Goal: Task Accomplishment & Management: Complete application form

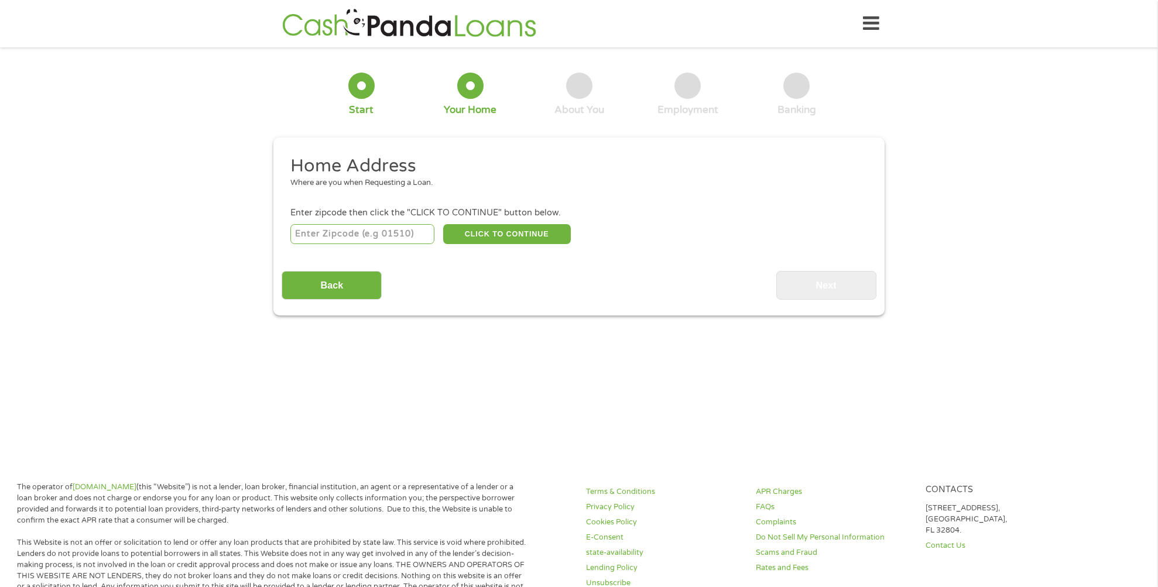
click at [361, 235] on input "number" at bounding box center [362, 234] width 145 height 20
type input "29909"
select select "[US_STATE]"
click at [500, 230] on button "CLICK TO CONTINUE" at bounding box center [507, 234] width 128 height 20
type input "29909"
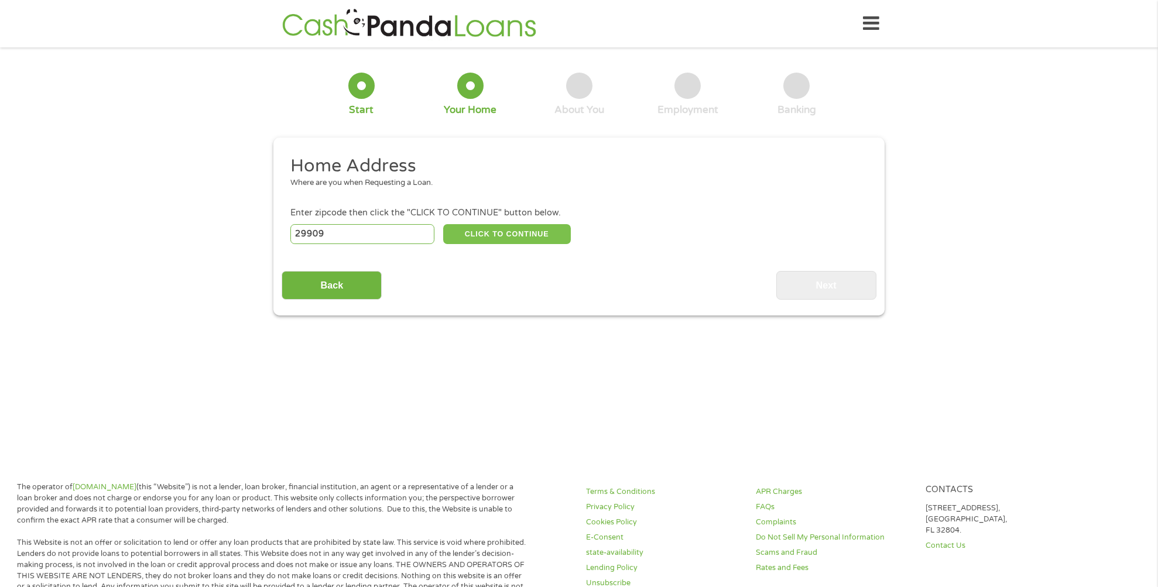
type input "Okatie"
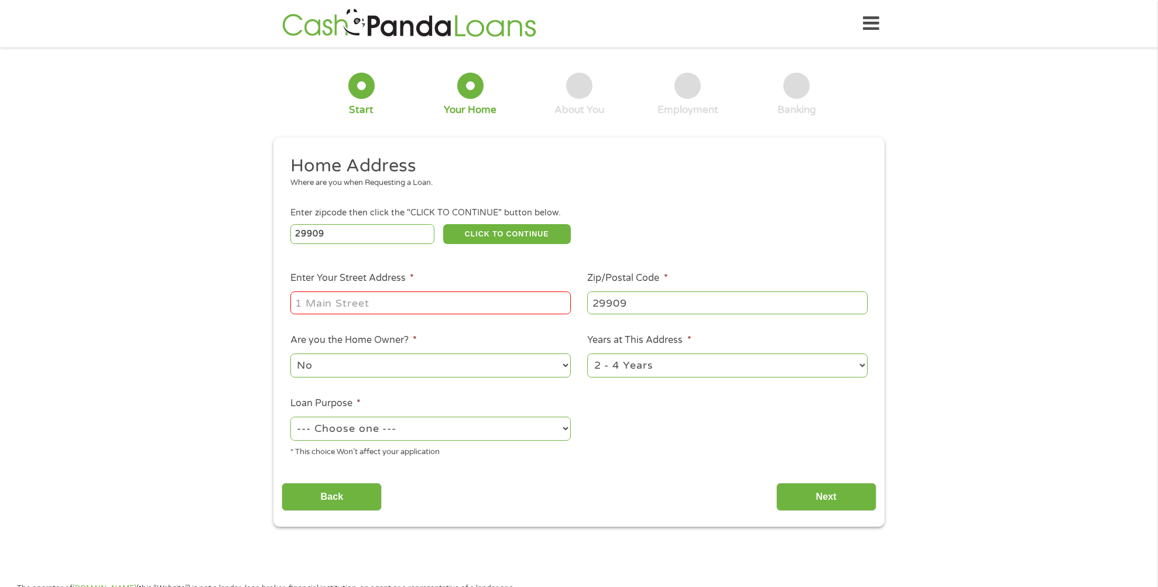
click at [432, 302] on input "Enter Your Street Address *" at bounding box center [430, 303] width 281 height 22
type input "[STREET_ADDRESS]"
click at [364, 365] on select "No Yes" at bounding box center [430, 366] width 281 height 24
select select "yes"
click at [290, 354] on select "No Yes" at bounding box center [430, 366] width 281 height 24
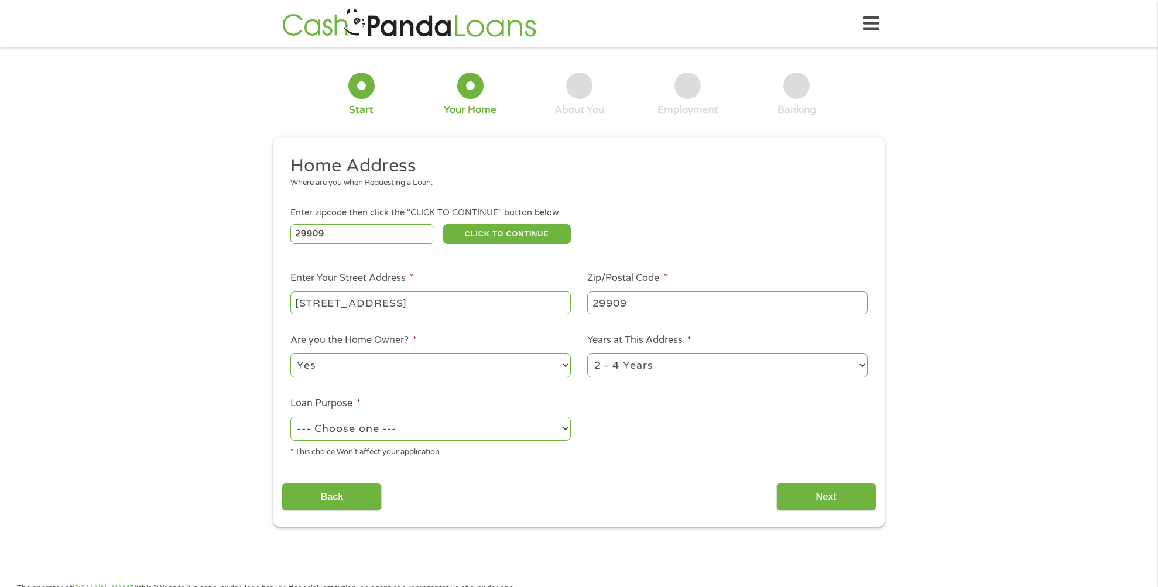
click at [668, 364] on select "1 Year or less 1 - 2 Years 2 - 4 Years Over 4 Years" at bounding box center [727, 366] width 281 height 24
select select "60months"
click at [587, 354] on select "1 Year or less 1 - 2 Years 2 - 4 Years Over 4 Years" at bounding box center [727, 366] width 281 height 24
click at [436, 430] on select "--- Choose one --- Pay Bills Debt Consolidation Home Improvement Major Purchase…" at bounding box center [430, 429] width 281 height 24
select select "paybills"
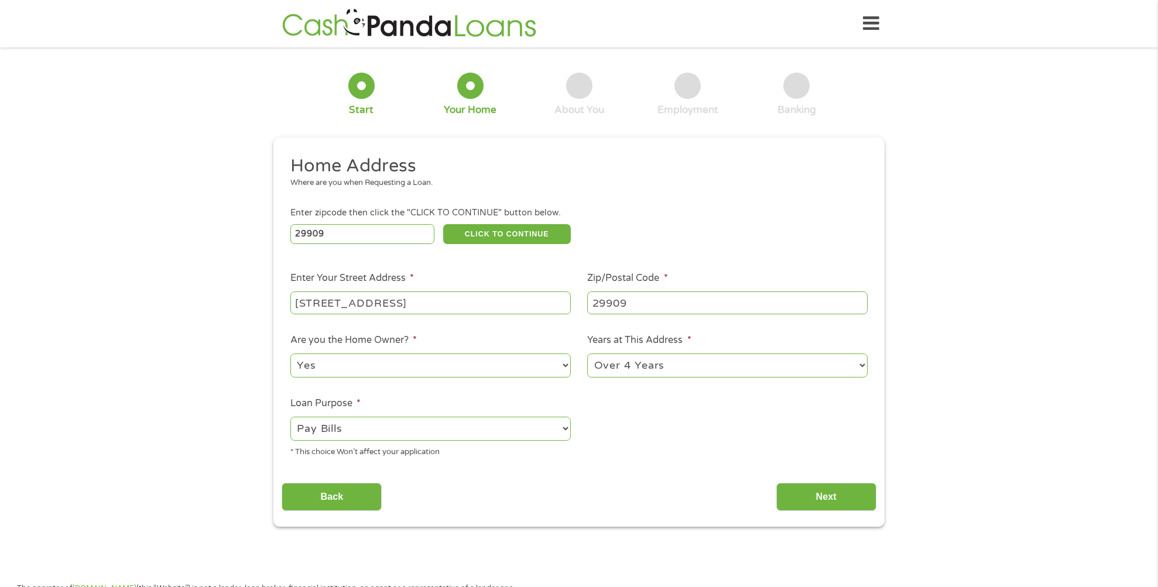
click at [290, 418] on select "--- Choose one --- Pay Bills Debt Consolidation Home Improvement Major Purchase…" at bounding box center [430, 429] width 281 height 24
click at [825, 494] on input "Next" at bounding box center [827, 497] width 100 height 29
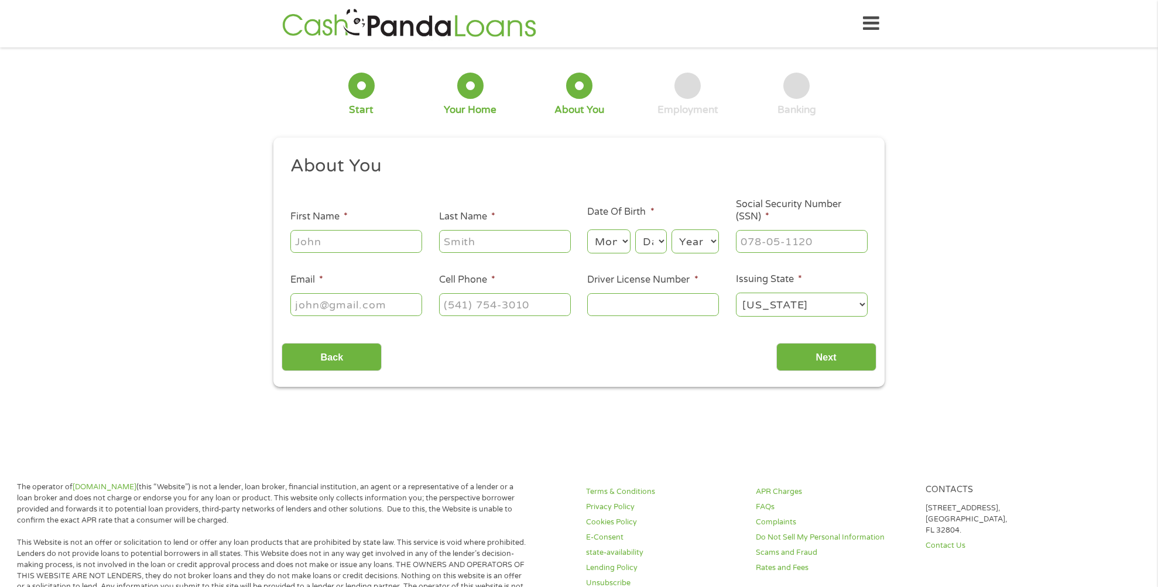
scroll to position [5, 5]
click at [353, 242] on input "First Name *" at bounding box center [356, 241] width 132 height 22
type input "[PERSON_NAME]"
type input "Frayler"
type input "[EMAIL_ADDRESS][DOMAIN_NAME]"
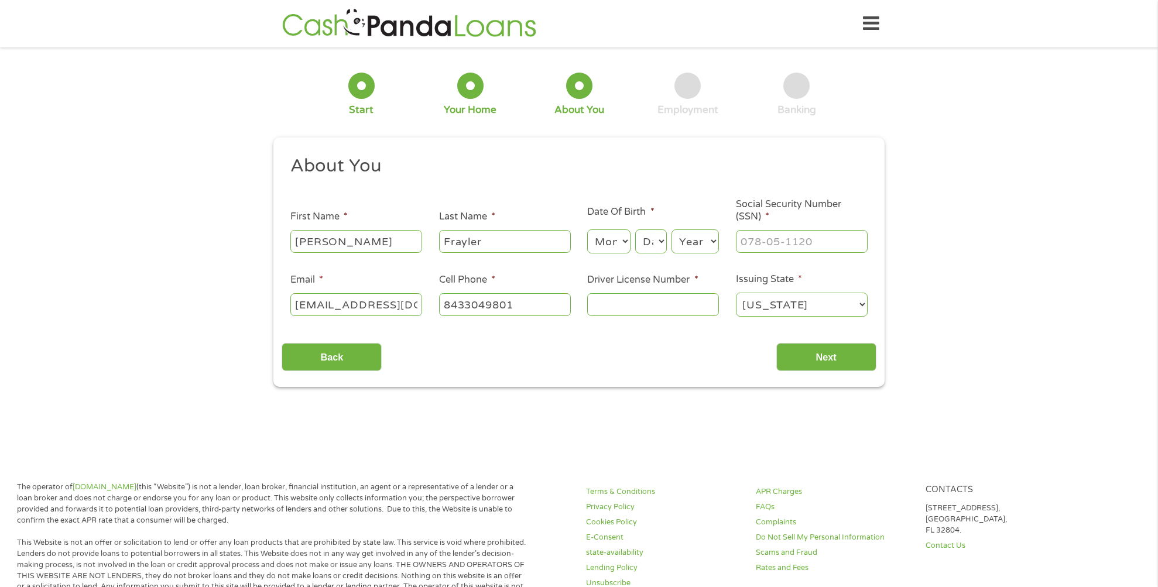
type input "[PHONE_NUMBER]"
click at [625, 241] on select "Month 1 2 3 4 5 6 7 8 9 10 11 12" at bounding box center [608, 242] width 43 height 24
select select "3"
click at [587, 230] on select "Month 1 2 3 4 5 6 7 8 9 10 11 12" at bounding box center [608, 242] width 43 height 24
click at [661, 241] on select "Day 1 2 3 4 5 6 7 8 9 10 11 12 13 14 15 16 17 18 19 20 21 22 23 24 25 26 27 28 …" at bounding box center [651, 242] width 32 height 24
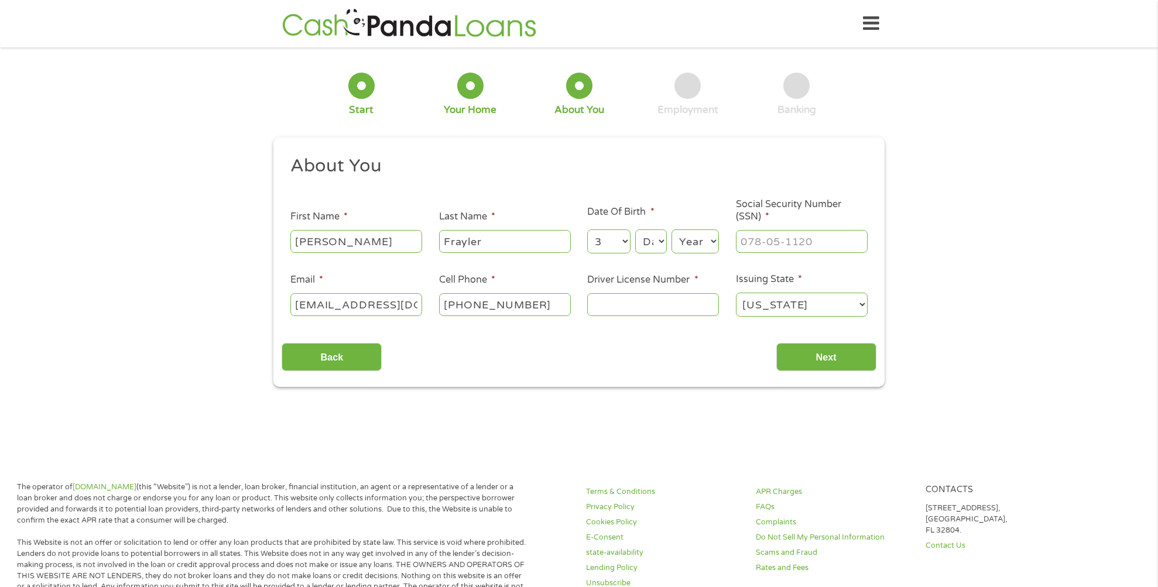
select select "4"
click at [635, 230] on select "Day 1 2 3 4 5 6 7 8 9 10 11 12 13 14 15 16 17 18 19 20 21 22 23 24 25 26 27 28 …" at bounding box center [651, 242] width 32 height 24
click at [707, 243] on select "Year [DATE] 2006 2005 2004 2003 2002 2001 2000 1999 1998 1997 1996 1995 1994 19…" at bounding box center [695, 242] width 47 height 24
select select "1948"
click at [672, 230] on select "Year [DATE] 2006 2005 2004 2003 2002 2001 2000 1999 1998 1997 1996 1995 1994 19…" at bounding box center [695, 242] width 47 height 24
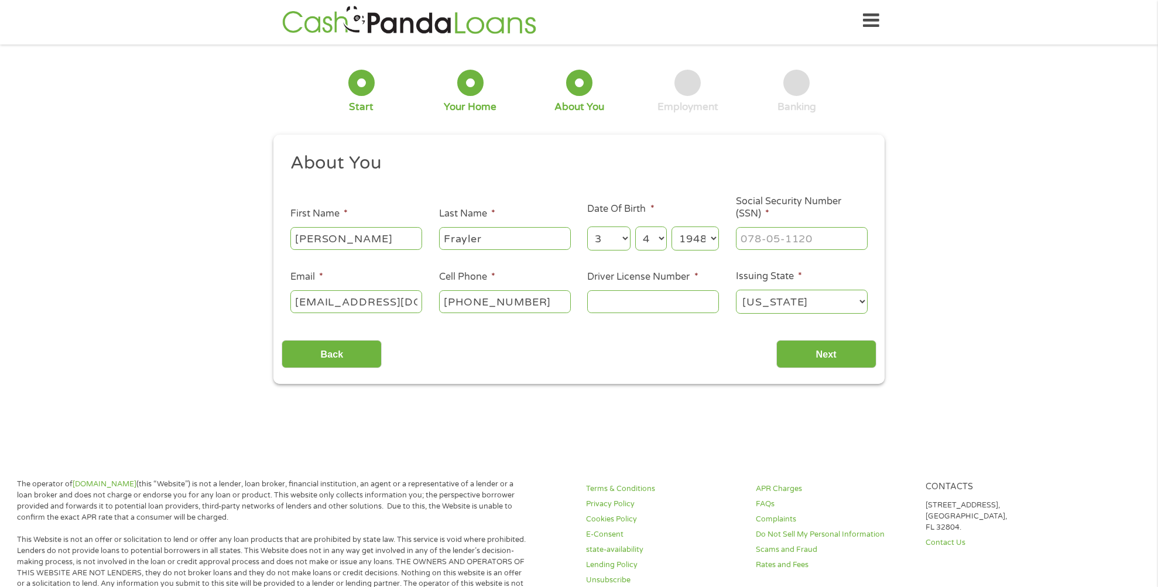
scroll to position [0, 0]
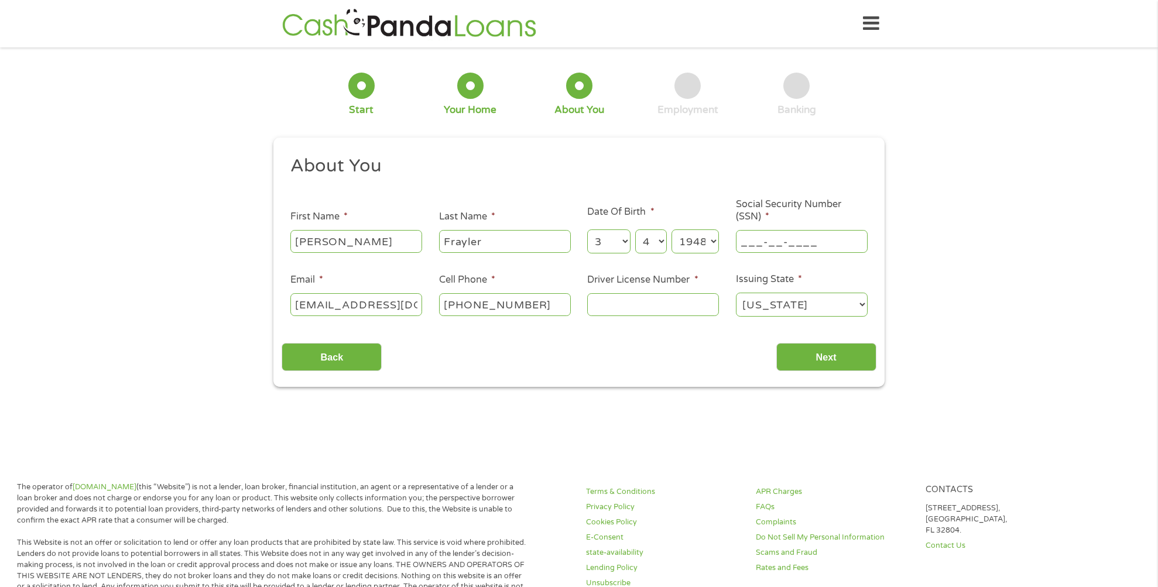
click at [831, 242] on input "___-__-____" at bounding box center [802, 241] width 132 height 22
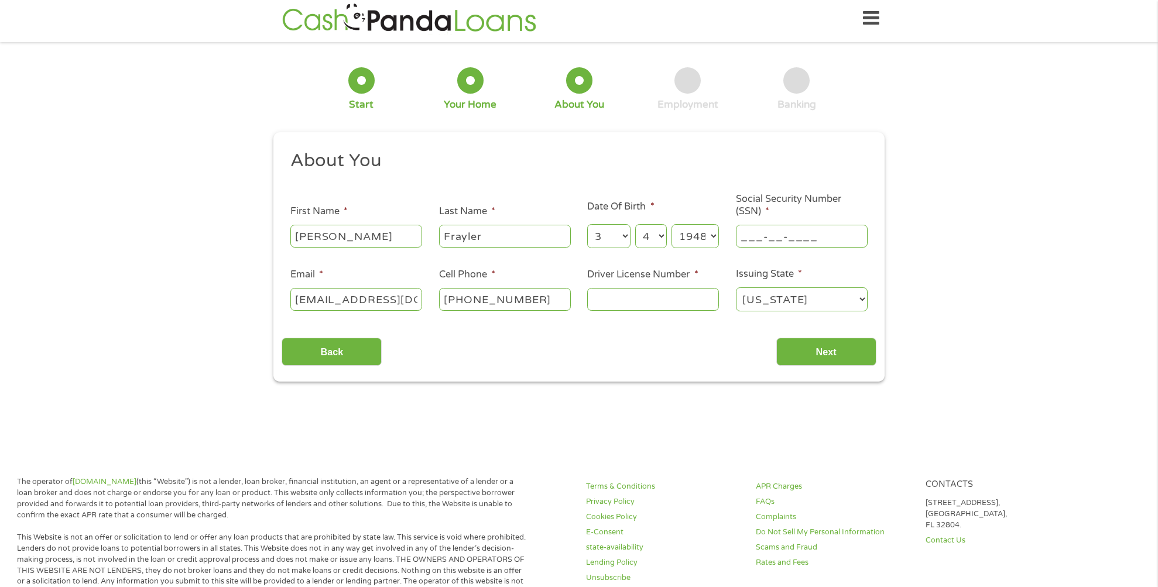
scroll to position [7, 0]
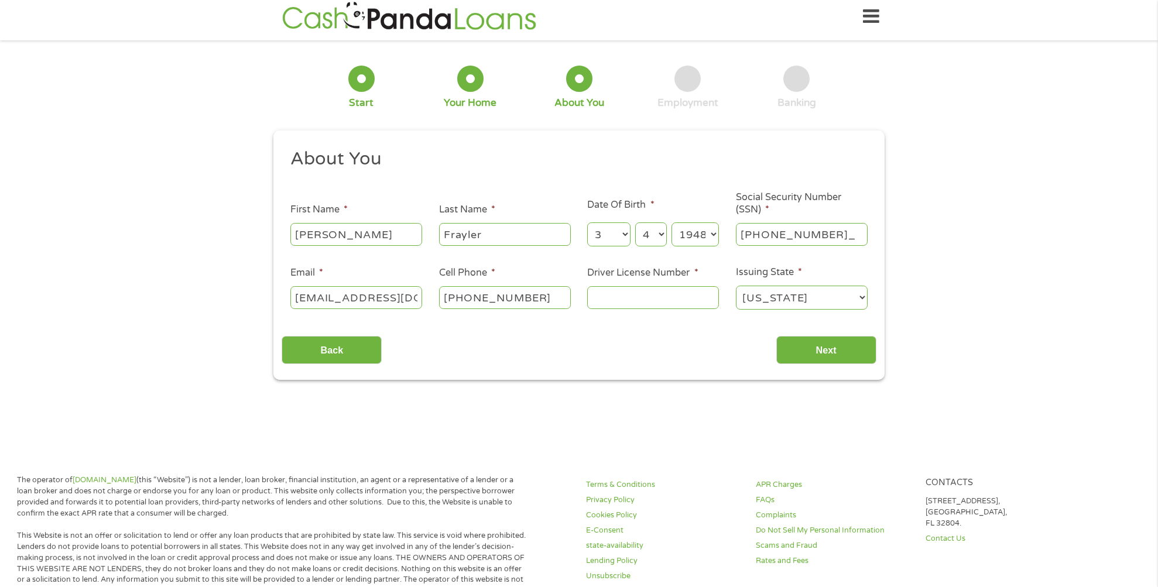
type input "075-40-0725"
click at [614, 299] on input "Driver License Number *" at bounding box center [653, 297] width 132 height 22
type input "103073887"
click at [815, 352] on input "Next" at bounding box center [827, 351] width 100 height 29
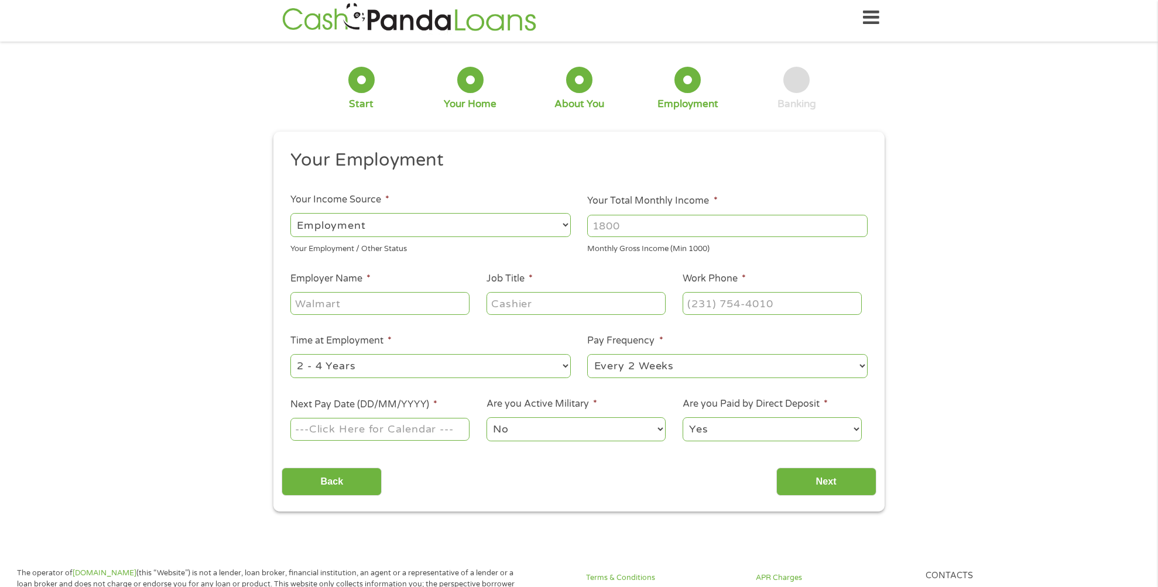
scroll to position [0, 0]
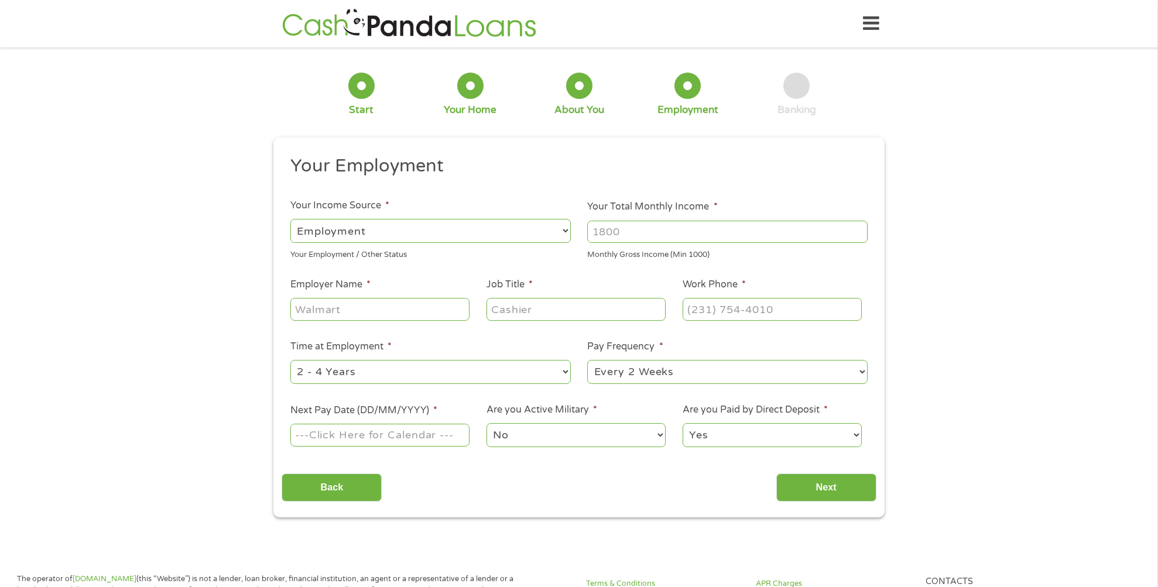
click at [546, 233] on select "--- Choose one --- Employment [DEMOGRAPHIC_DATA] Benefits" at bounding box center [430, 231] width 281 height 24
select select "benefits"
click at [290, 218] on select "--- Choose one --- Employment [DEMOGRAPHIC_DATA] Benefits" at bounding box center [430, 230] width 281 height 24
type input "Other"
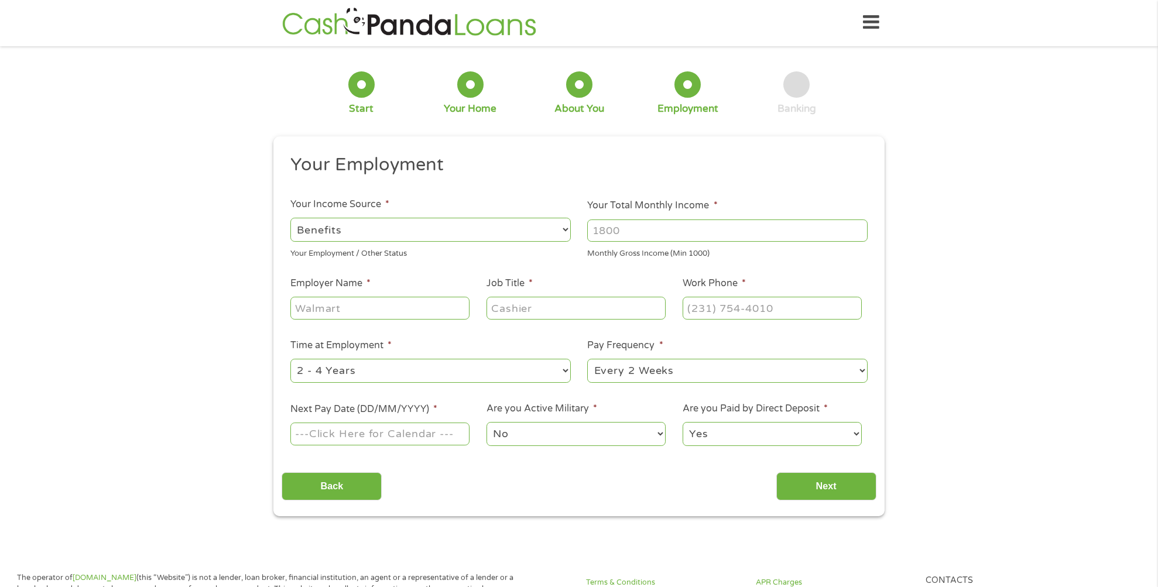
type input "[PHONE_NUMBER]"
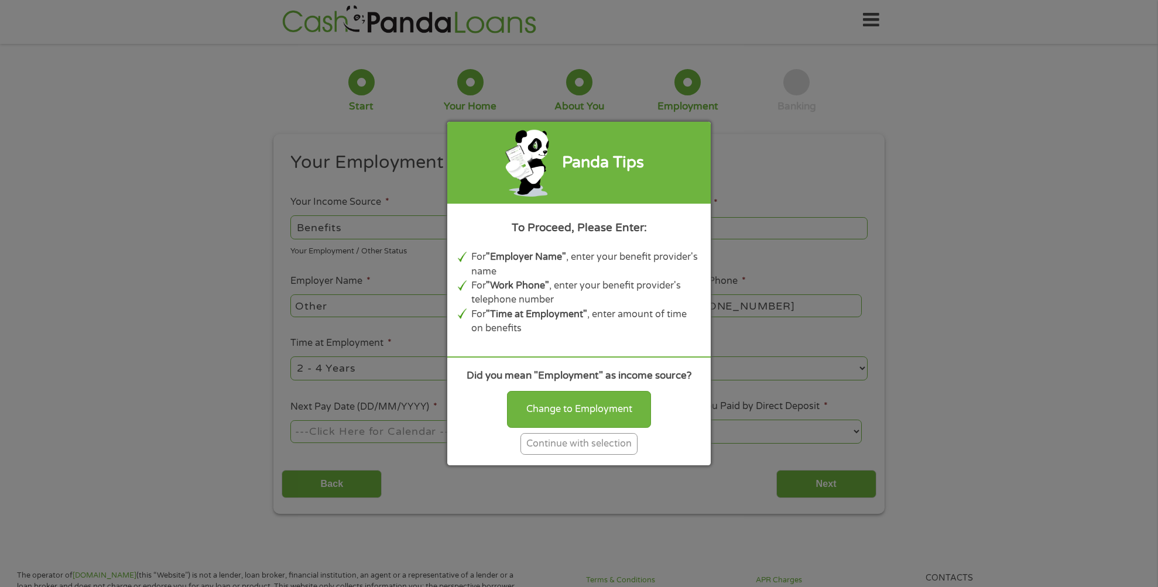
scroll to position [4, 0]
click at [573, 444] on div "Continue with selection" at bounding box center [579, 444] width 117 height 22
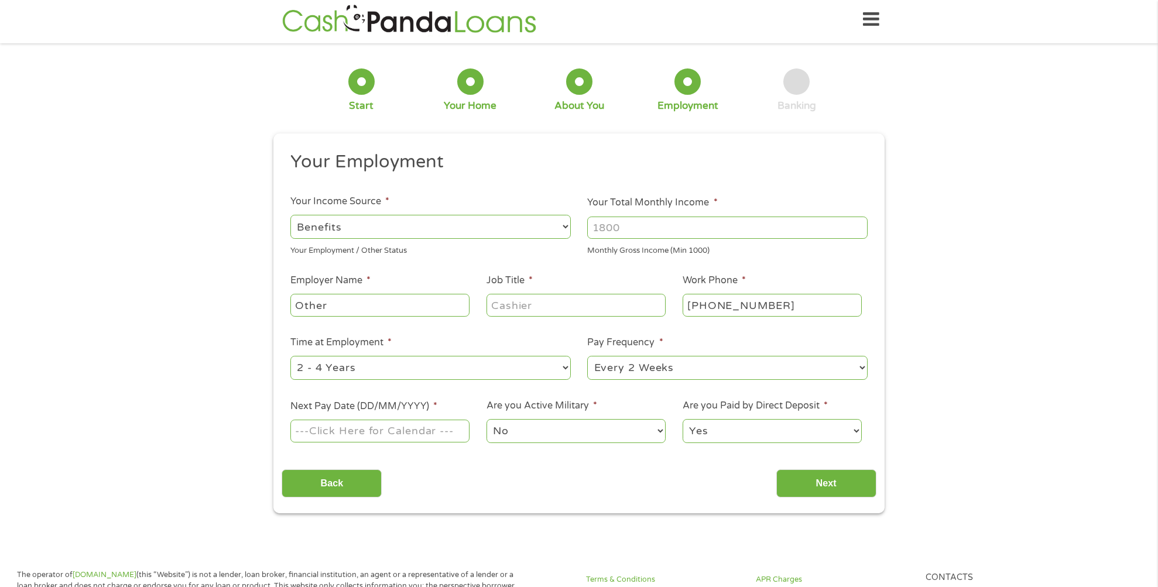
scroll to position [4, 0]
click at [666, 228] on input "Your Total Monthly Income *" at bounding box center [727, 228] width 281 height 22
type input "1000"
click at [859, 229] on input "1000" at bounding box center [727, 228] width 281 height 22
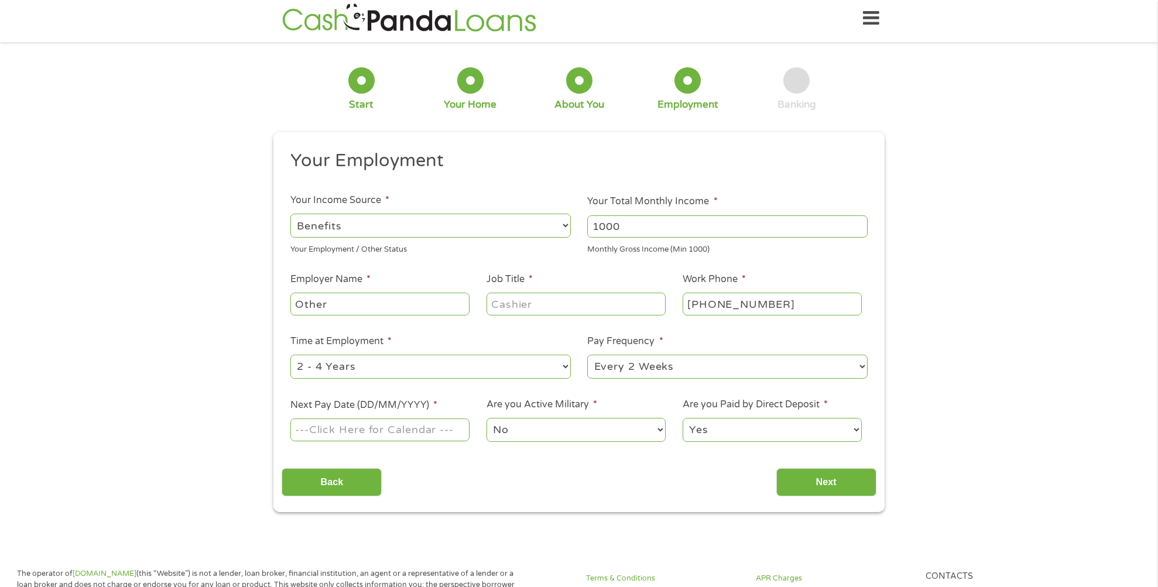
scroll to position [8, 0]
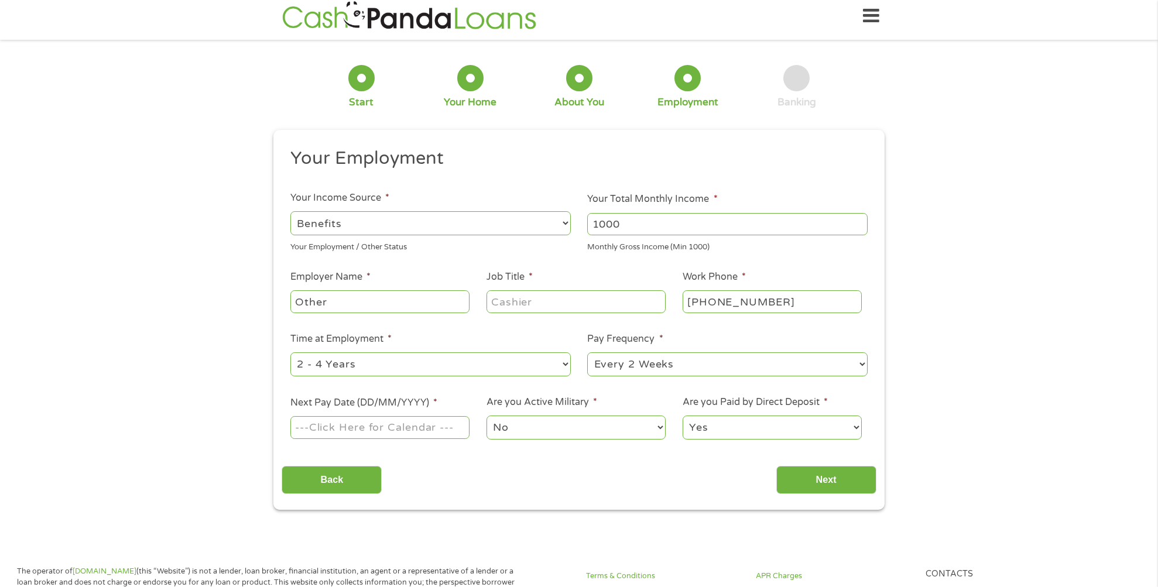
click at [858, 230] on input "1000" at bounding box center [727, 224] width 281 height 22
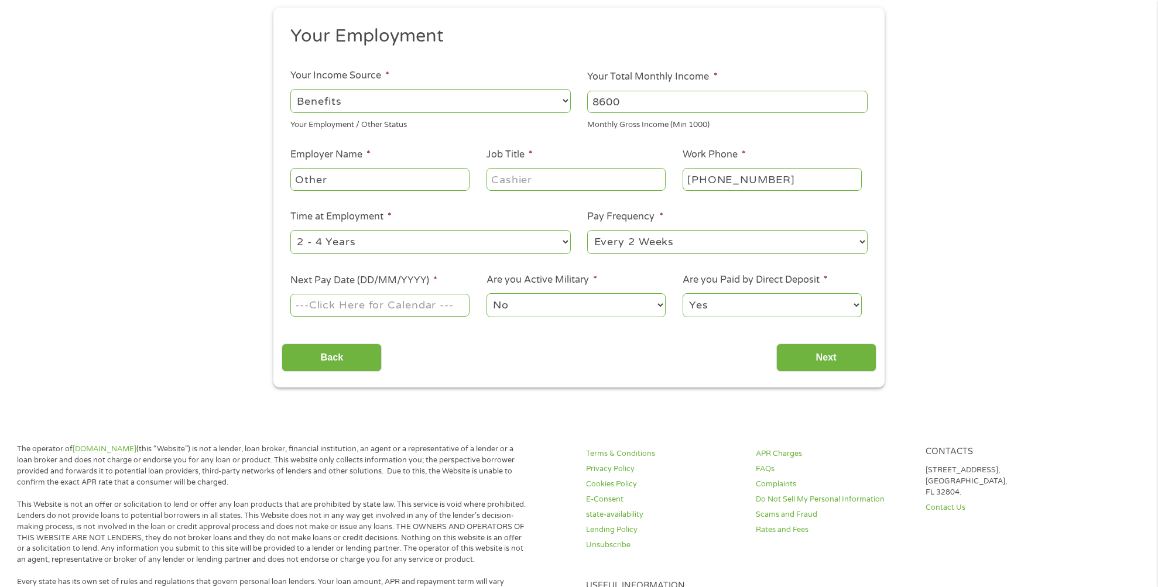
scroll to position [140, 0]
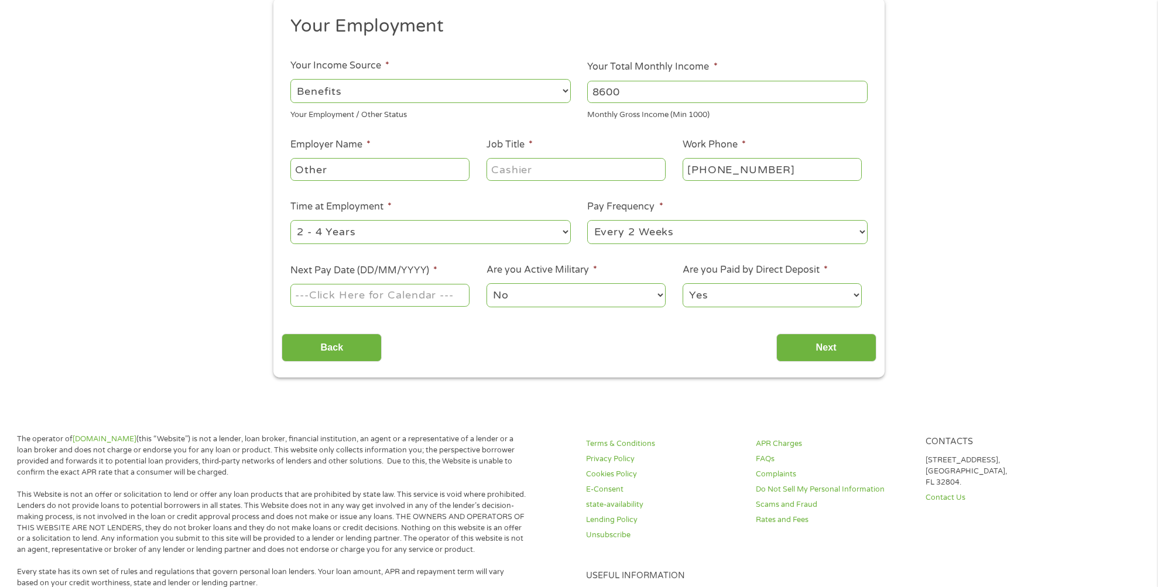
type input "8600"
click at [436, 175] on input "Other" at bounding box center [379, 169] width 179 height 22
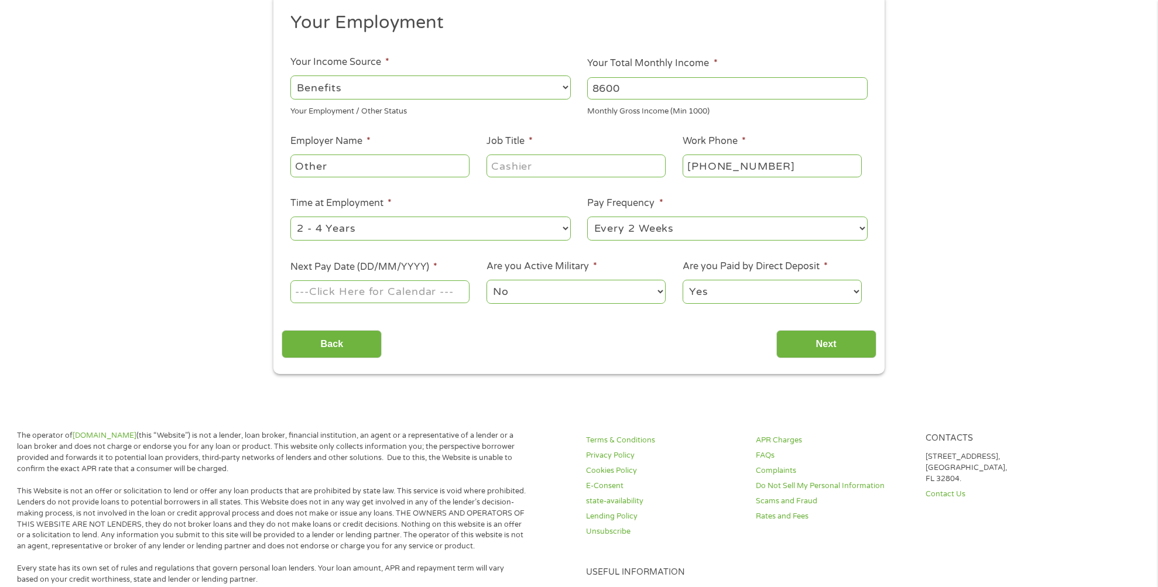
scroll to position [141, 0]
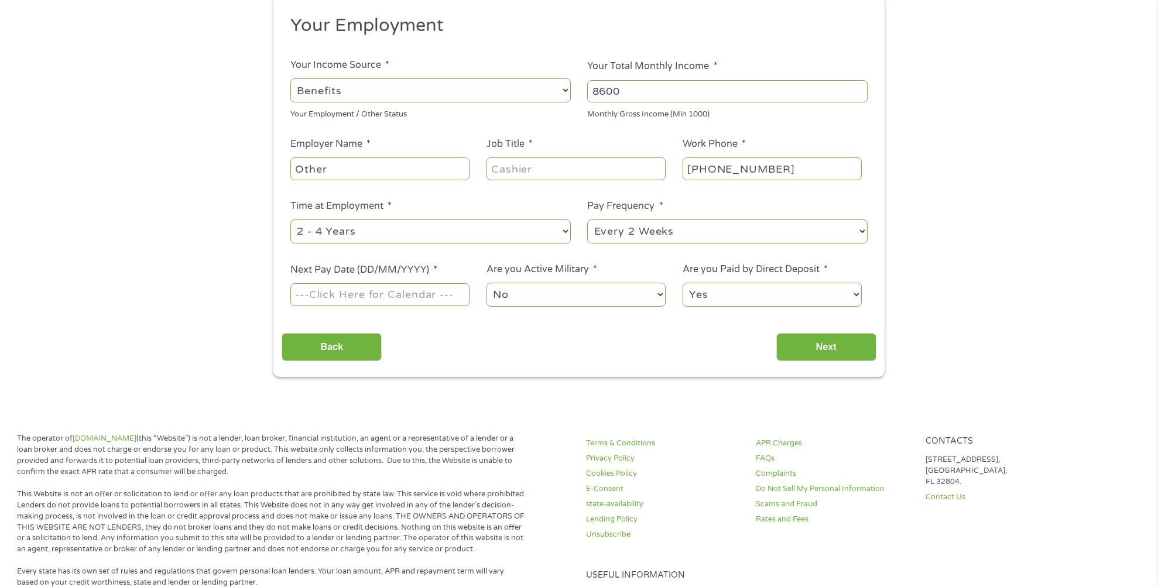
click at [560, 170] on input "Job Title *" at bounding box center [576, 169] width 179 height 22
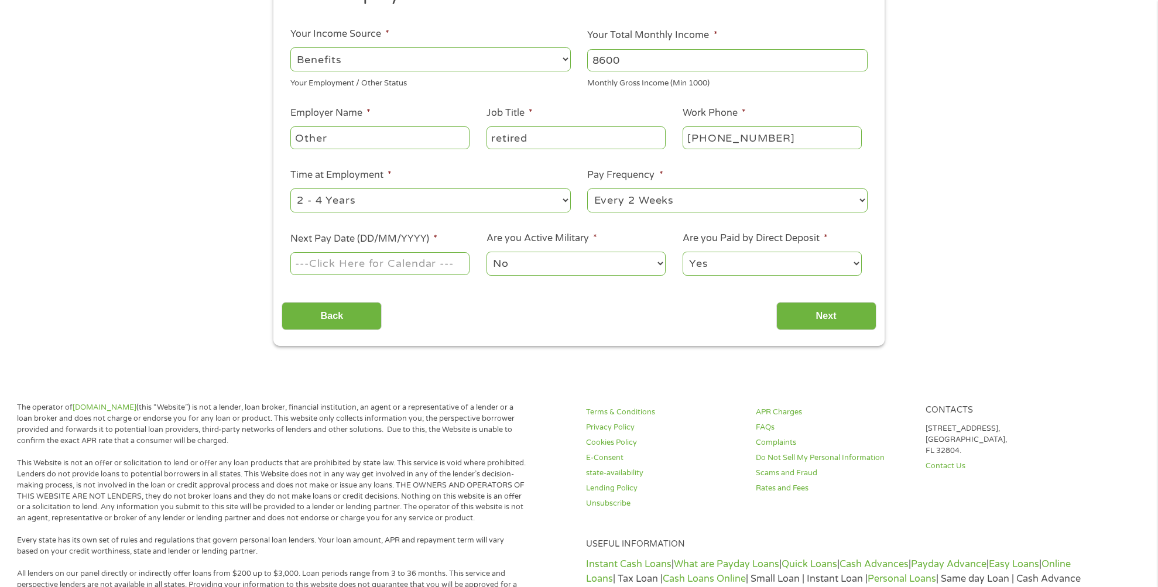
scroll to position [172, 0]
type input "retired"
click at [386, 199] on select "--- Choose one --- 1 Year or less 1 - 2 Years 2 - 4 Years Over 4 Years" at bounding box center [430, 200] width 281 height 24
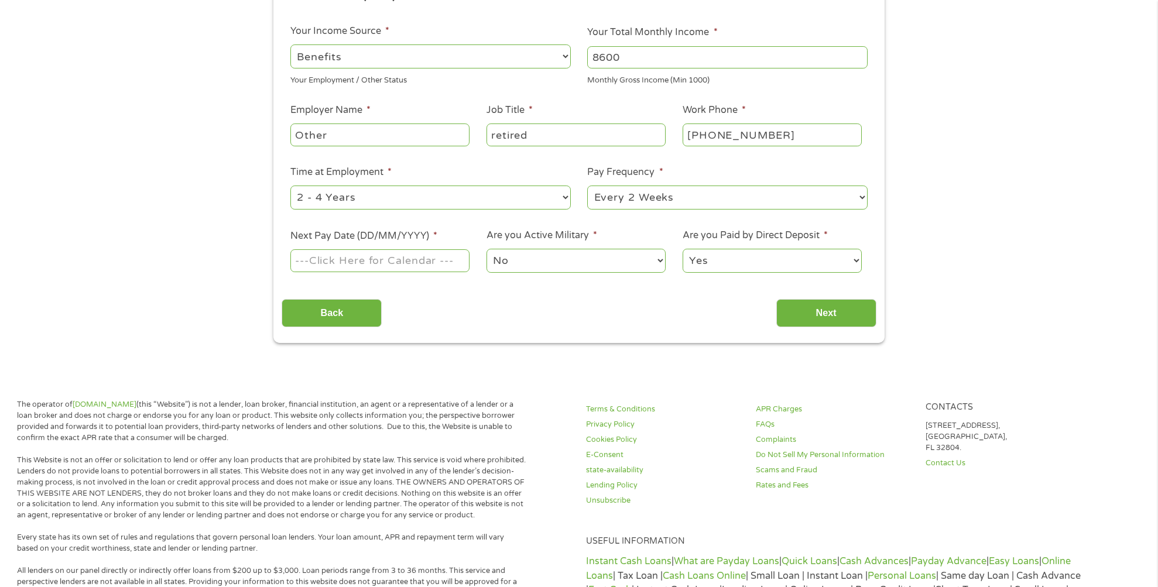
select select "60months"
click at [290, 186] on select "--- Choose one --- 1 Year or less 1 - 2 Years 2 - 4 Years Over 4 Years" at bounding box center [430, 198] width 281 height 24
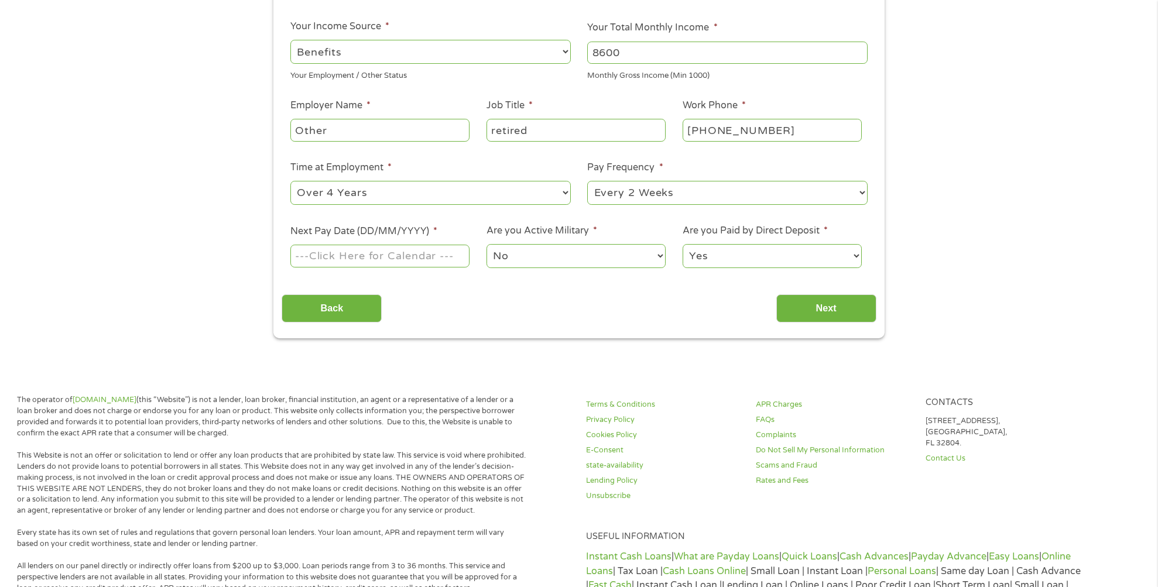
scroll to position [179, 0]
click at [697, 191] on select "--- Choose one --- Every 2 Weeks Every Week Monthly Semi-Monthly" at bounding box center [727, 193] width 281 height 24
select select "monthly"
click at [587, 181] on select "--- Choose one --- Every 2 Weeks Every Week Monthly Semi-Monthly" at bounding box center [727, 193] width 281 height 24
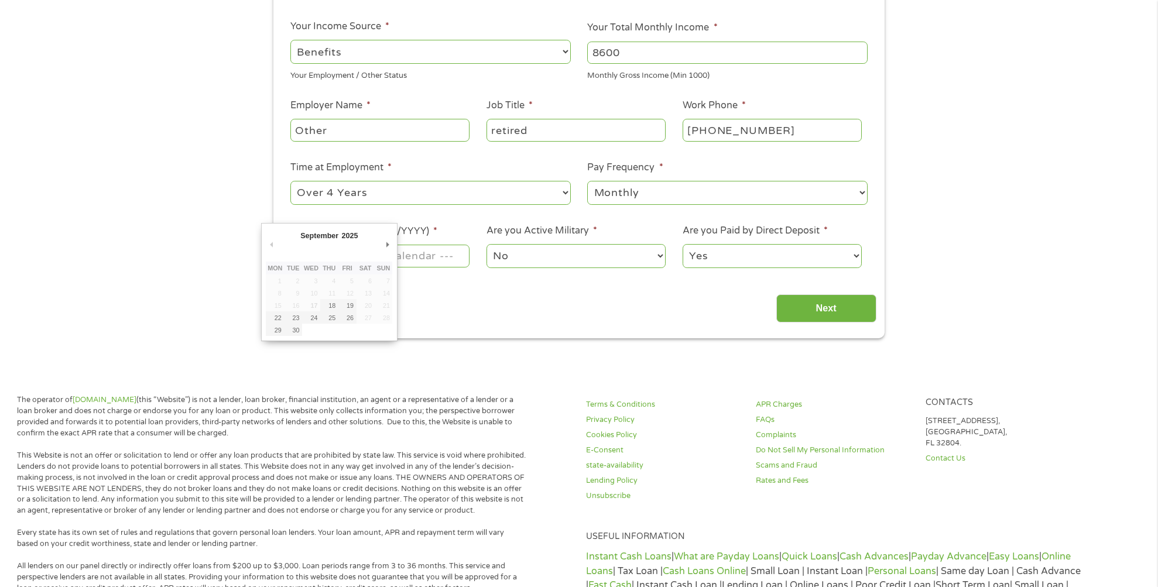
click at [442, 256] on input "Next Pay Date (DD/MM/YYYY) *" at bounding box center [379, 256] width 179 height 22
type input "[DATE]"
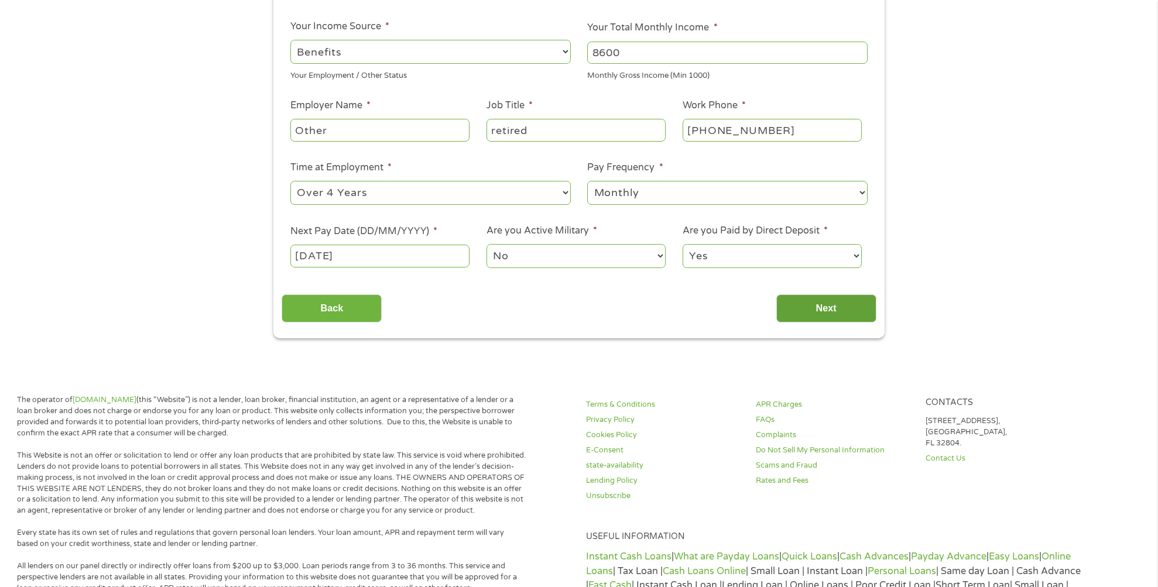
click at [823, 307] on input "Next" at bounding box center [827, 309] width 100 height 29
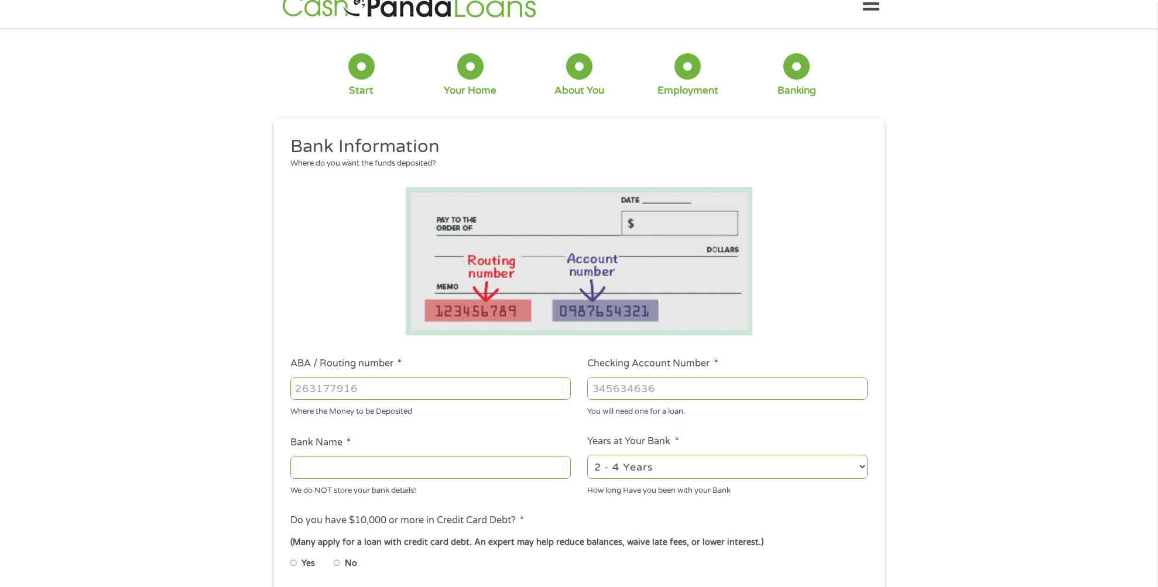
scroll to position [0, 0]
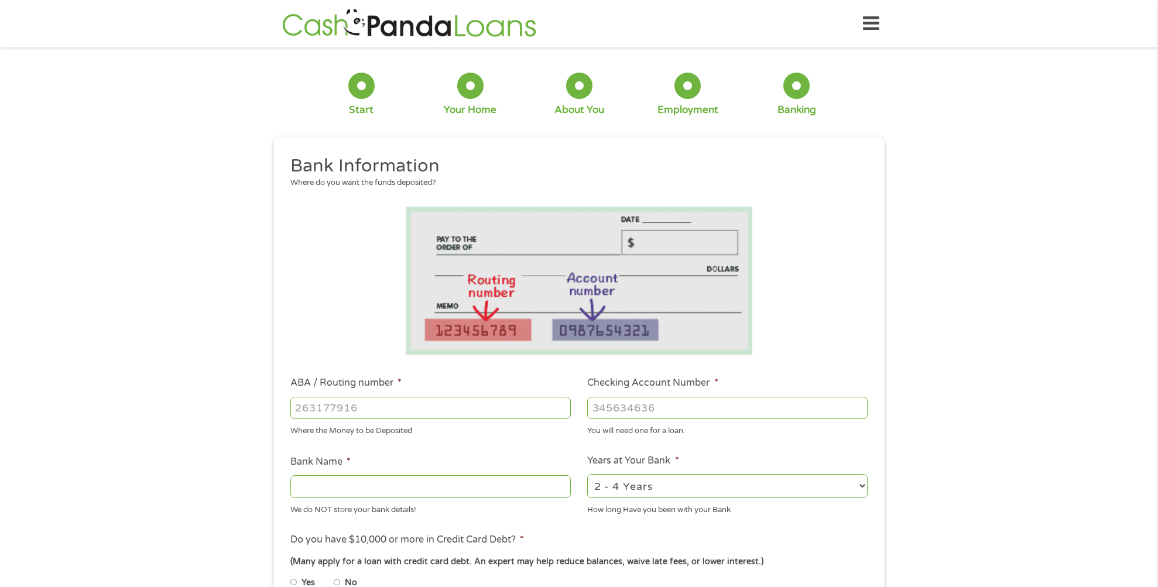
click at [362, 410] on input "ABA / Routing number *" at bounding box center [430, 408] width 281 height 22
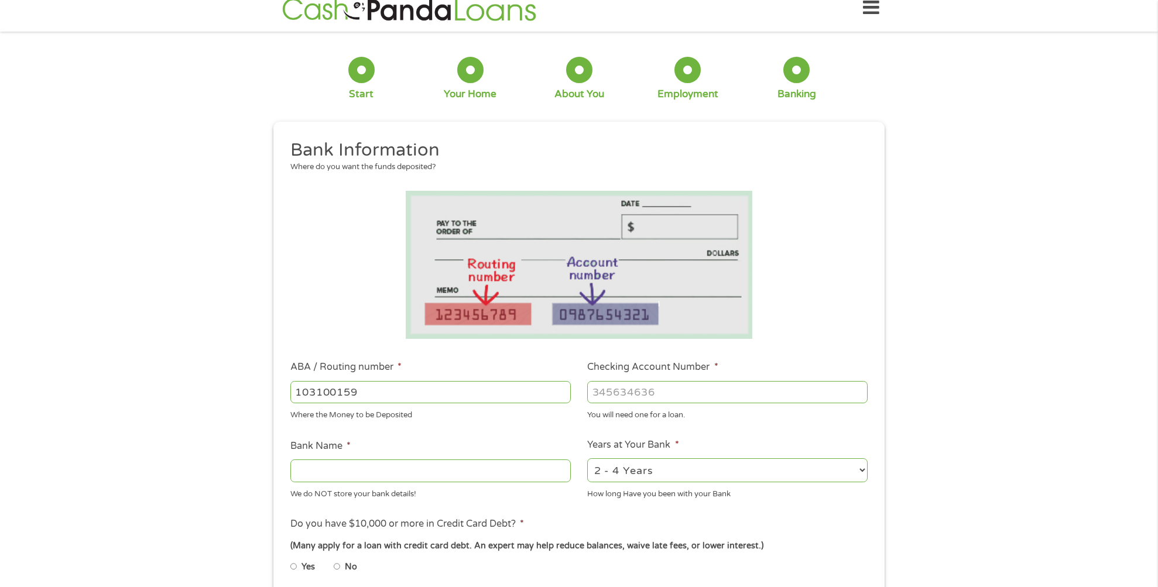
type input "103100159"
click at [662, 394] on input "Checking Account Number *" at bounding box center [727, 392] width 281 height 22
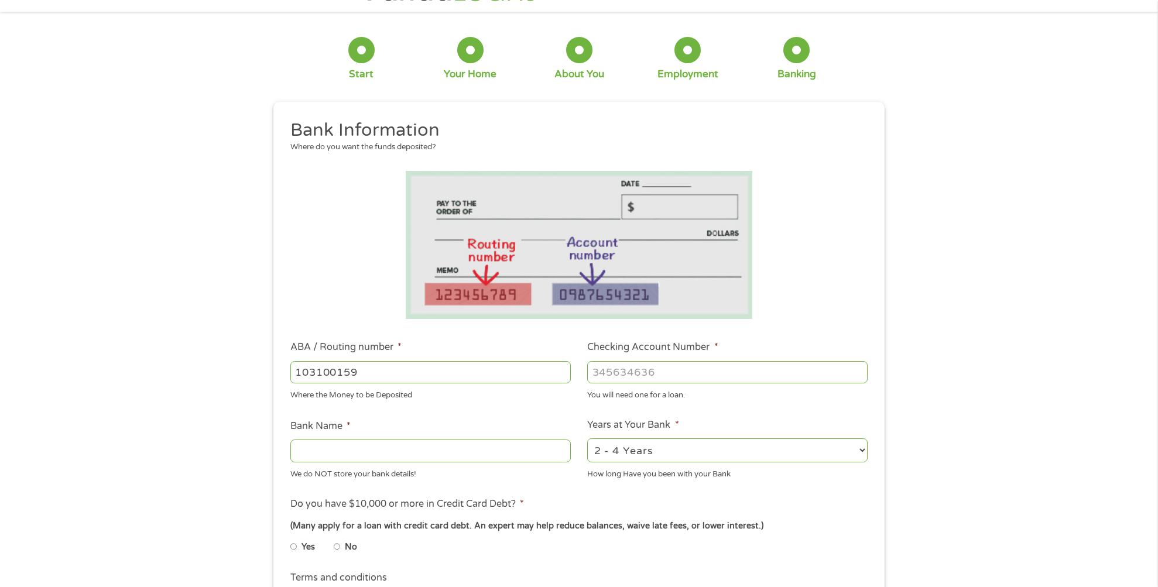
scroll to position [43, 0]
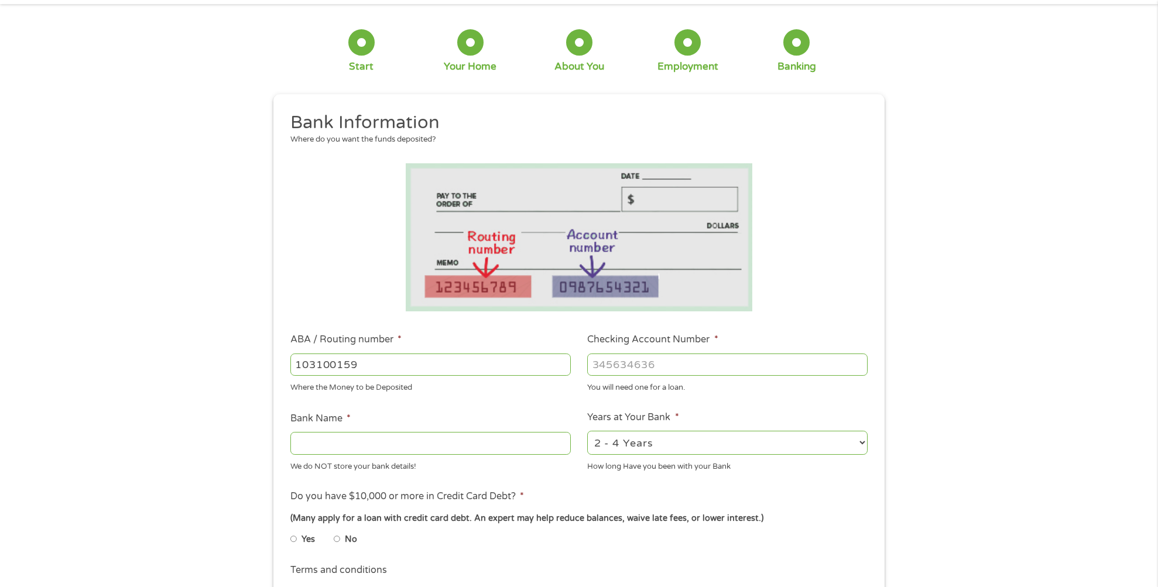
type input "[CREDIT_CARD_NUMBER]"
click at [324, 446] on input "Bank Name *" at bounding box center [430, 443] width 281 height 22
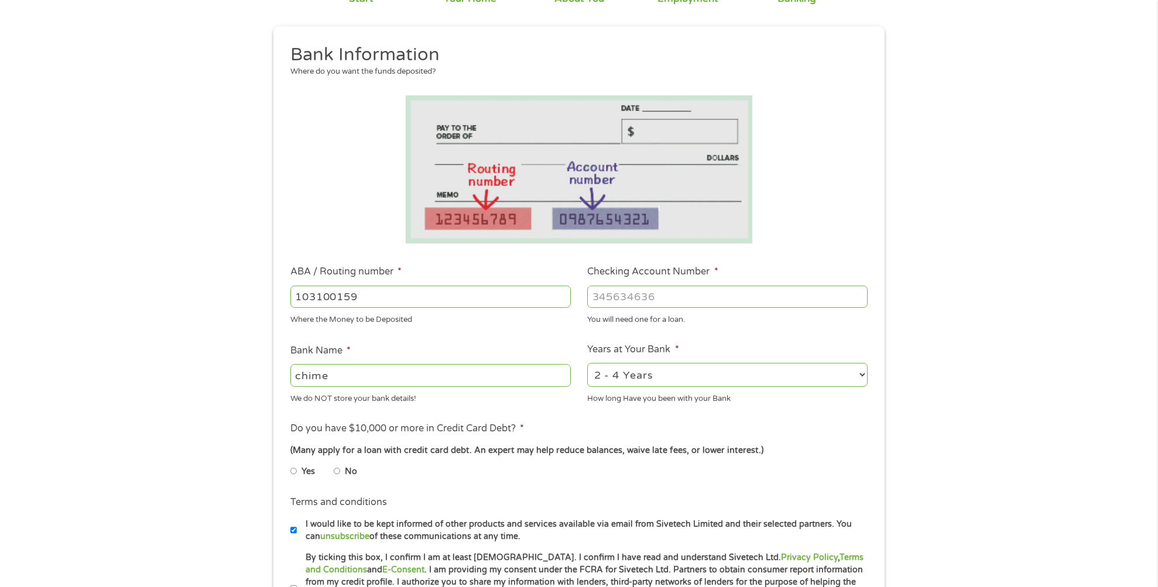
scroll to position [112, 0]
type input "chime"
click at [340, 470] on input "No" at bounding box center [337, 470] width 7 height 19
radio input "true"
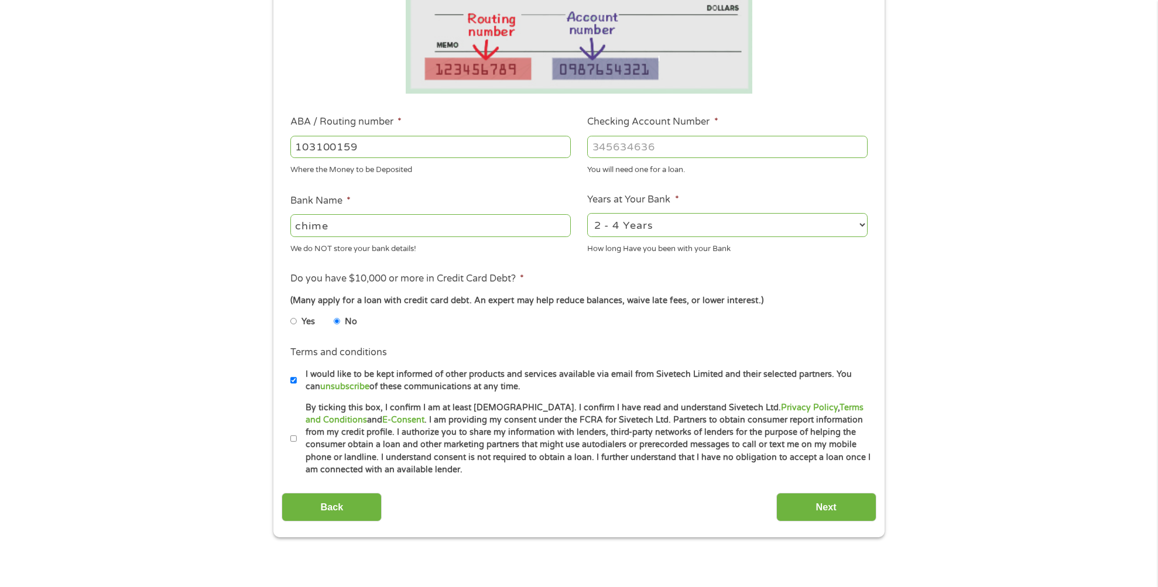
scroll to position [262, 0]
click at [295, 437] on input "By ticking this box, I confirm I am at least [DEMOGRAPHIC_DATA]. I confirm I ha…" at bounding box center [293, 438] width 7 height 19
checkbox input "true"
click at [810, 504] on input "Next" at bounding box center [827, 506] width 100 height 29
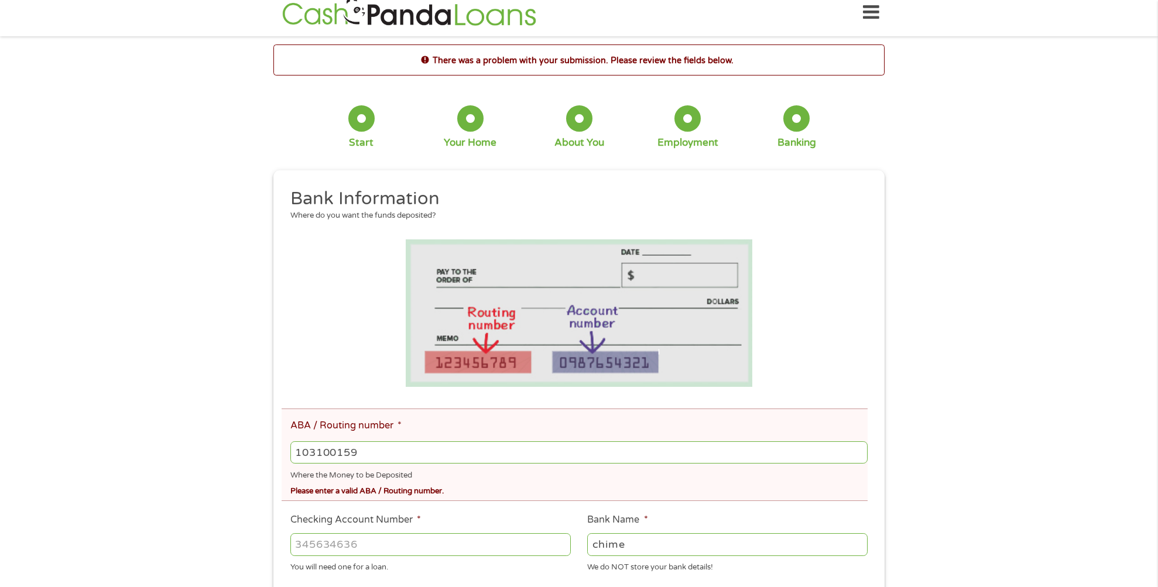
scroll to position [0, 0]
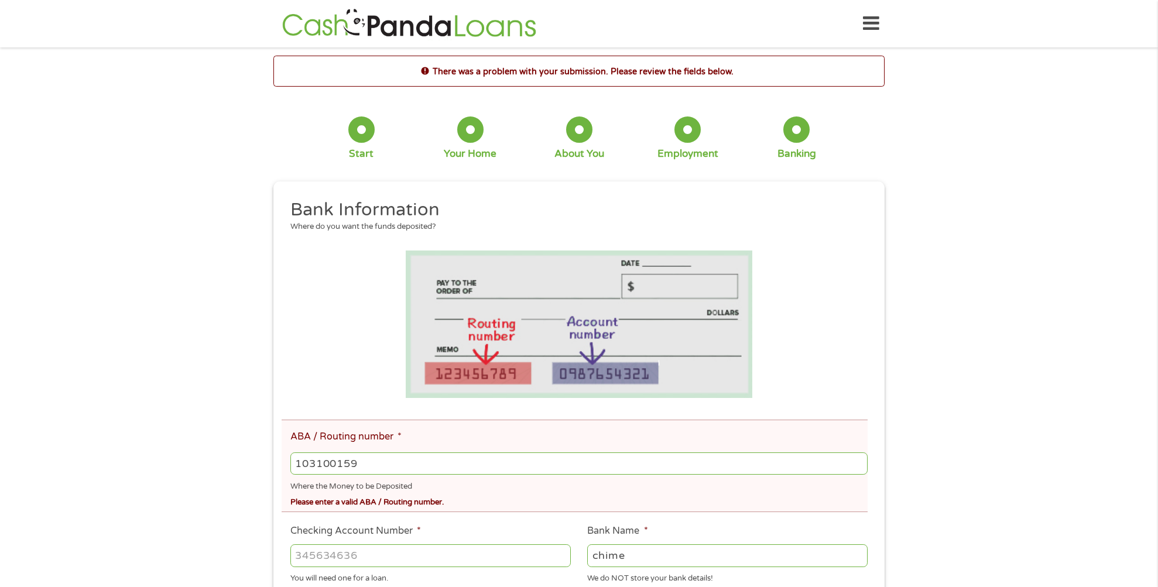
click at [361, 466] on input "103100159" at bounding box center [578, 464] width 577 height 22
type input "103100195"
type input "CENTRAL NATIONAL BANK TRUST"
type input "103100195"
click at [955, 511] on div "There was a problem with your submission. Please review the fields below. 1 Sta…" at bounding box center [579, 501] width 1158 height 891
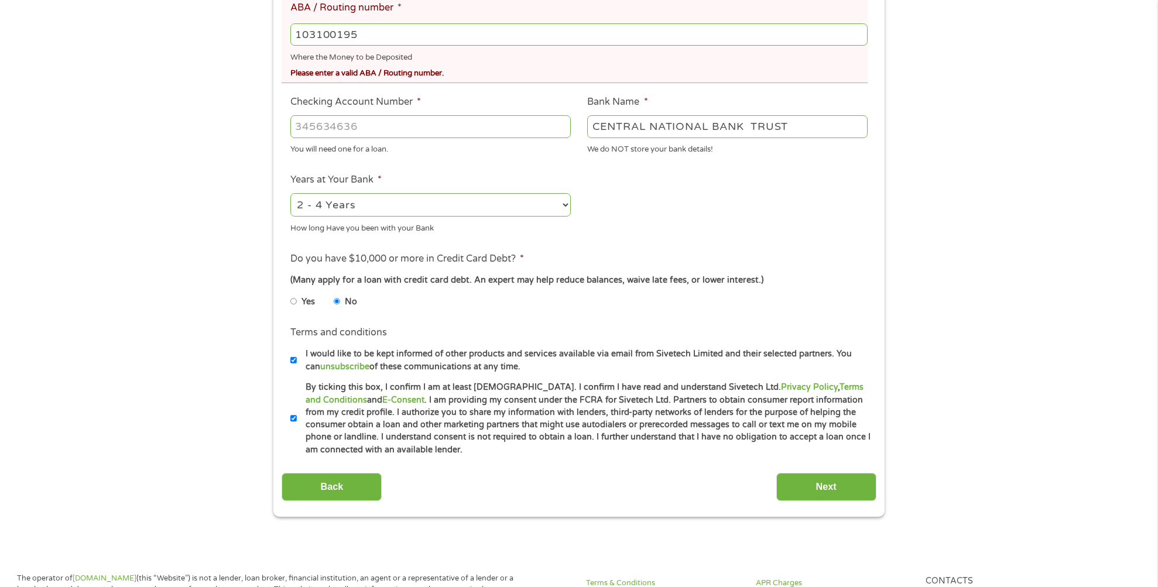
scroll to position [435, 0]
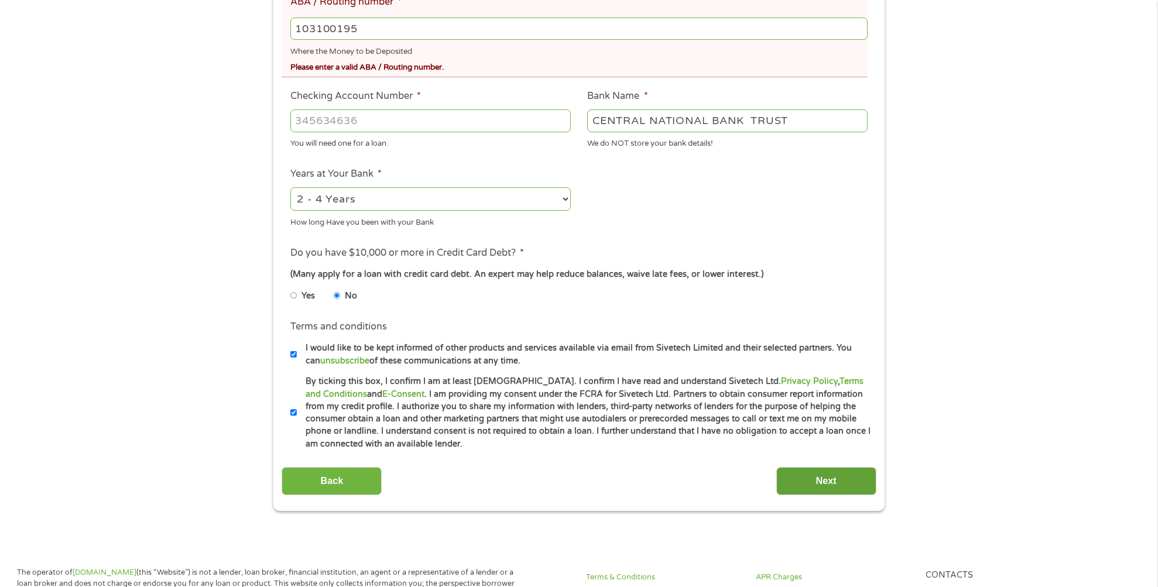
click at [832, 479] on input "Next" at bounding box center [827, 481] width 100 height 29
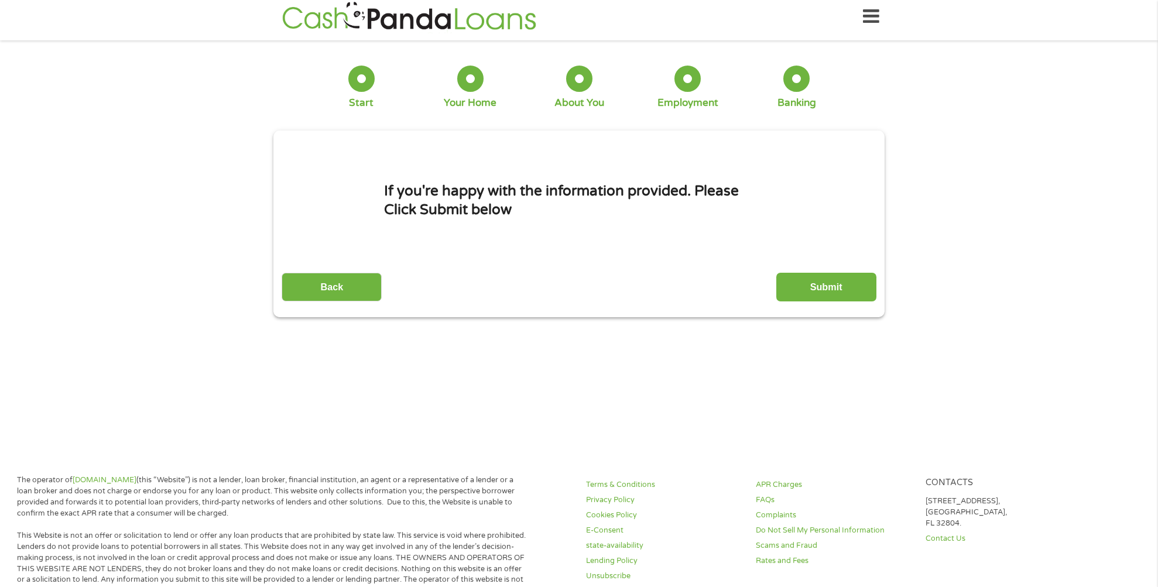
scroll to position [0, 0]
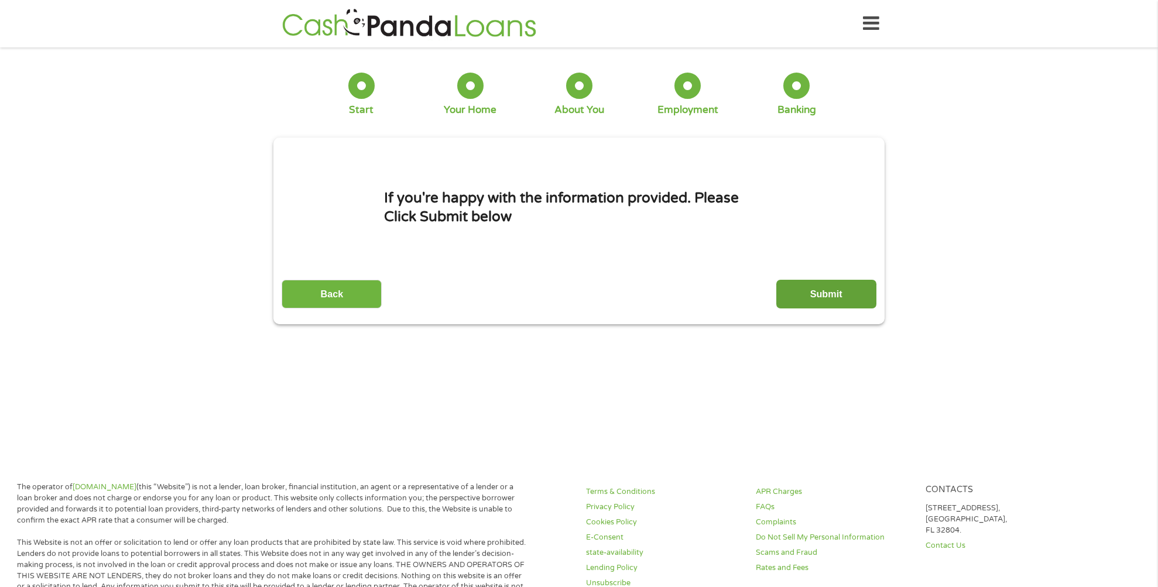
click at [828, 293] on input "Submit" at bounding box center [827, 294] width 100 height 29
